Goal: Transaction & Acquisition: Purchase product/service

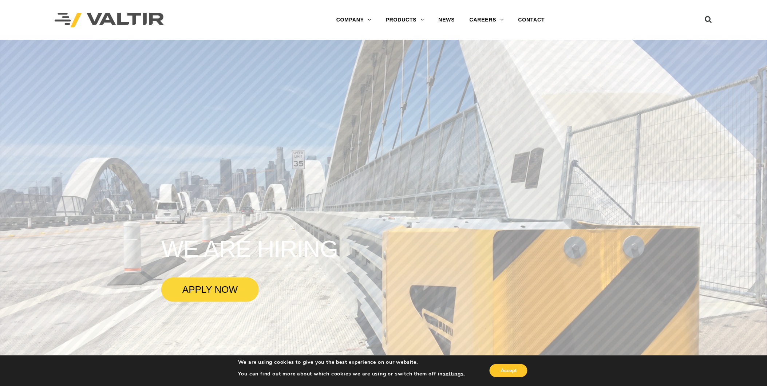
click at [241, 170] on rs-slide "WE ARE HIRING APPLY NOW" at bounding box center [383, 233] width 767 height 386
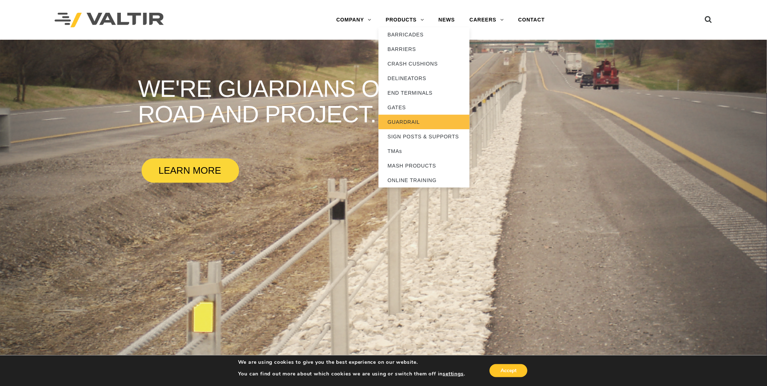
click at [403, 123] on link "GUARDRAIL" at bounding box center [424, 122] width 91 height 15
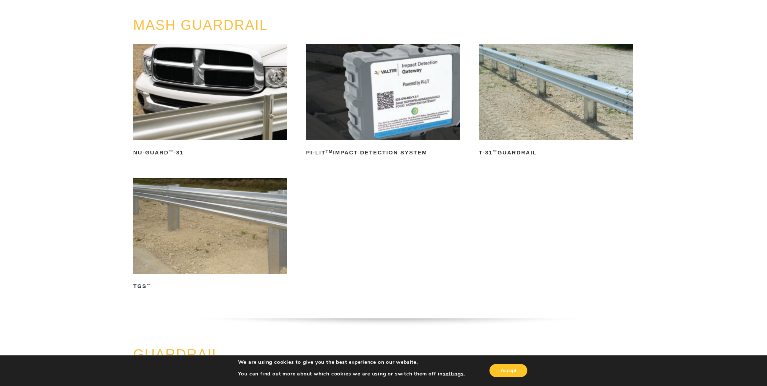
scroll to position [81, 0]
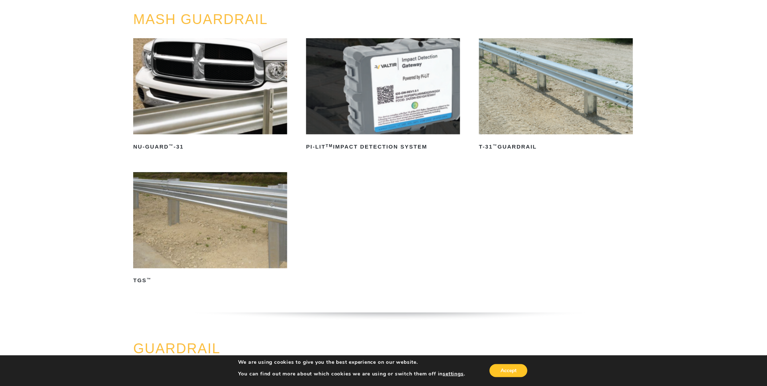
click at [232, 202] on img at bounding box center [210, 220] width 154 height 96
